Goal: Transaction & Acquisition: Purchase product/service

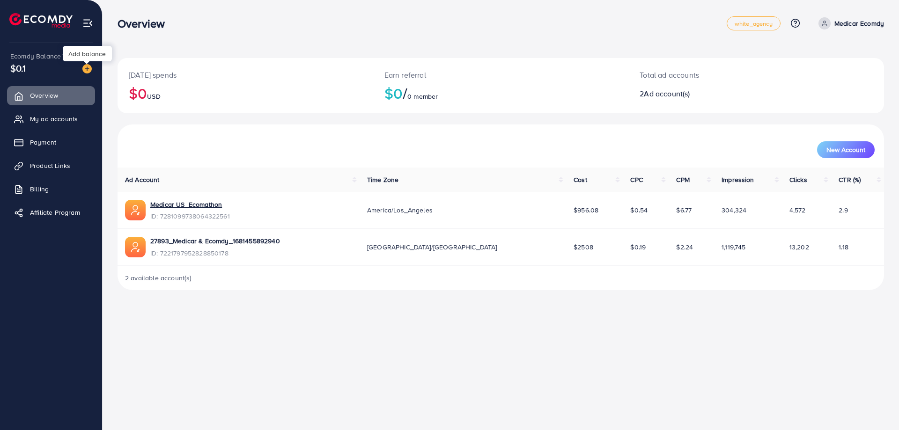
click at [88, 70] on img at bounding box center [86, 68] width 9 height 9
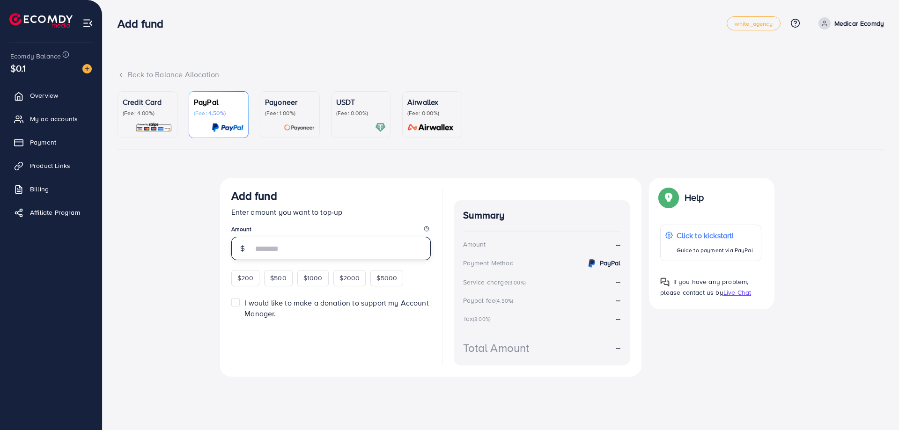
click at [269, 247] on input "number" at bounding box center [342, 248] width 178 height 23
click at [279, 277] on div "$200 $500 $1000 $2000 $5000" at bounding box center [327, 277] width 192 height 18
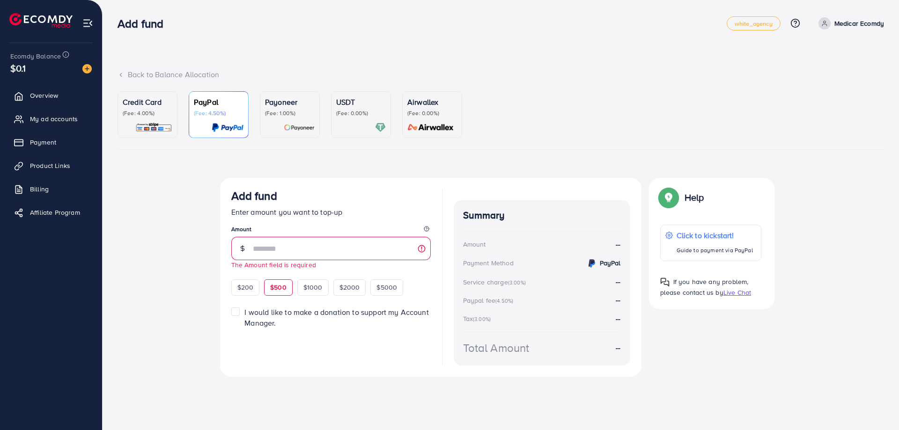
click at [279, 290] on span "$500" at bounding box center [278, 287] width 16 height 9
type input "***"
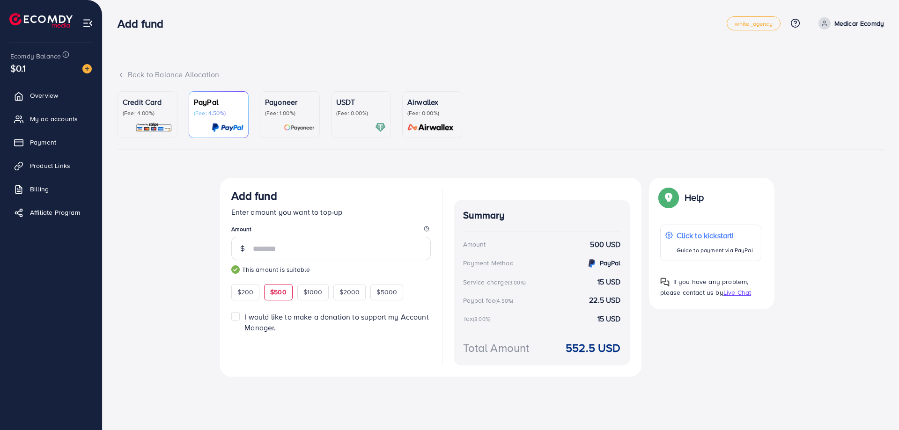
click at [366, 106] on p "USDT" at bounding box center [361, 101] width 50 height 11
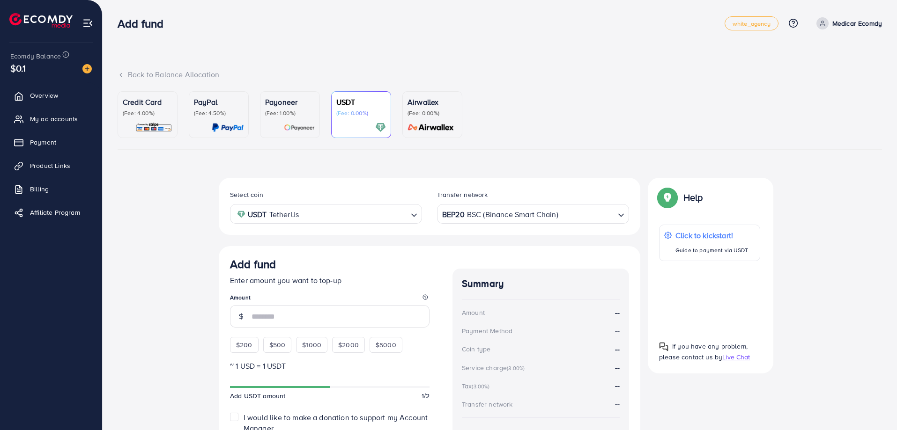
click at [449, 106] on p "Airwallex" at bounding box center [432, 101] width 50 height 11
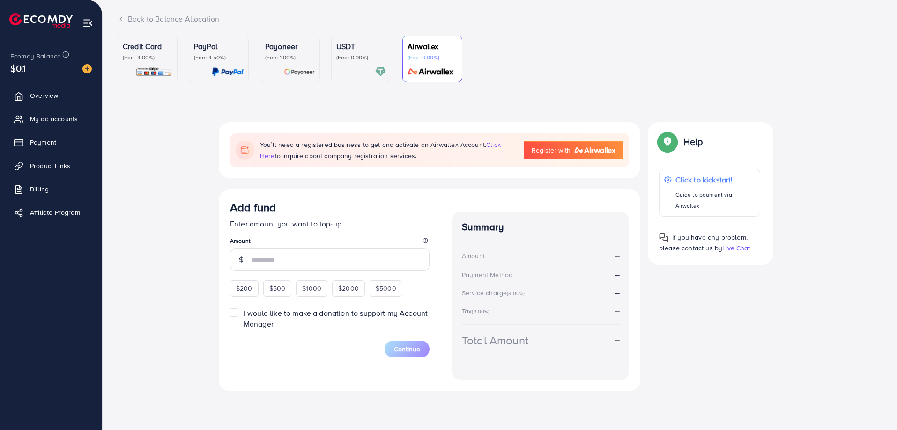
scroll to position [62, 0]
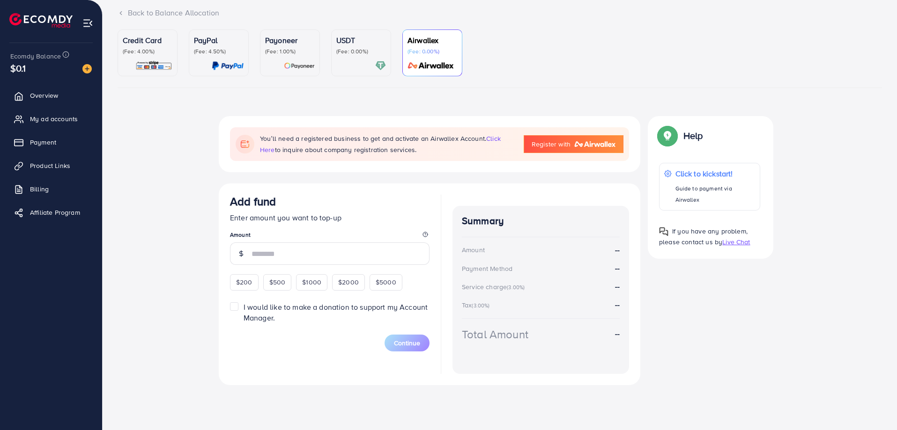
click at [139, 51] on p "(Fee: 4.00%)" at bounding box center [148, 51] width 50 height 7
